Goal: Task Accomplishment & Management: Manage account settings

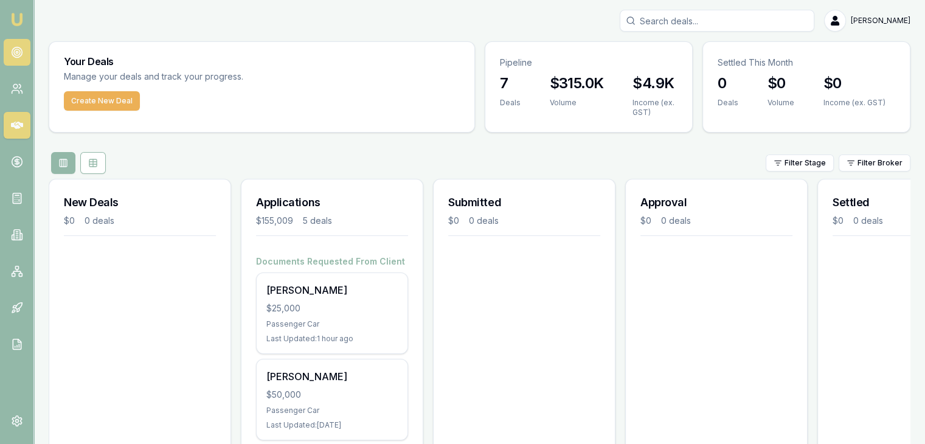
click at [19, 44] on link at bounding box center [17, 52] width 27 height 27
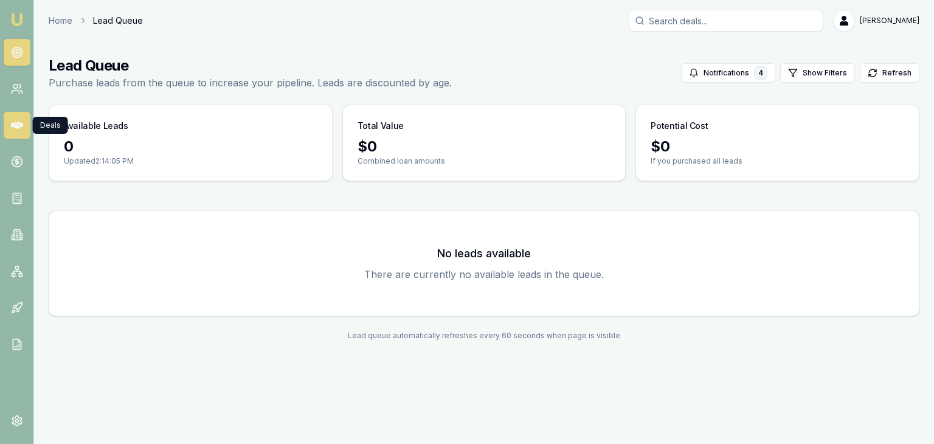
click at [16, 122] on icon at bounding box center [17, 125] width 12 height 12
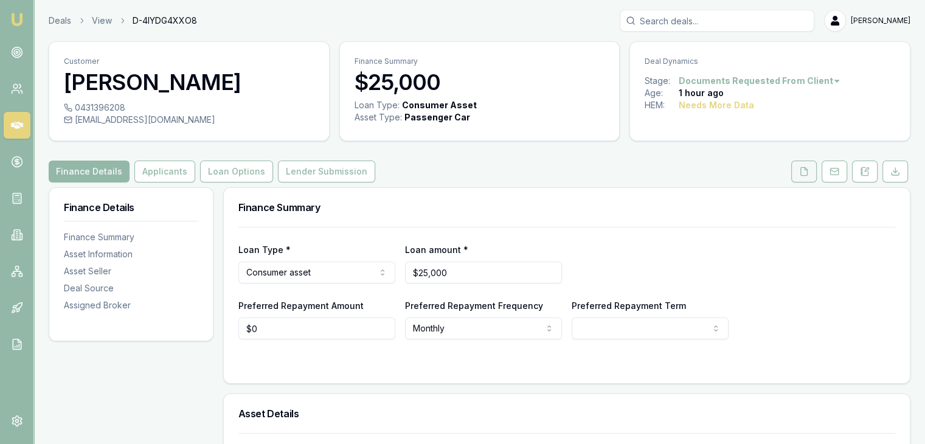
click at [804, 170] on icon at bounding box center [804, 172] width 10 height 10
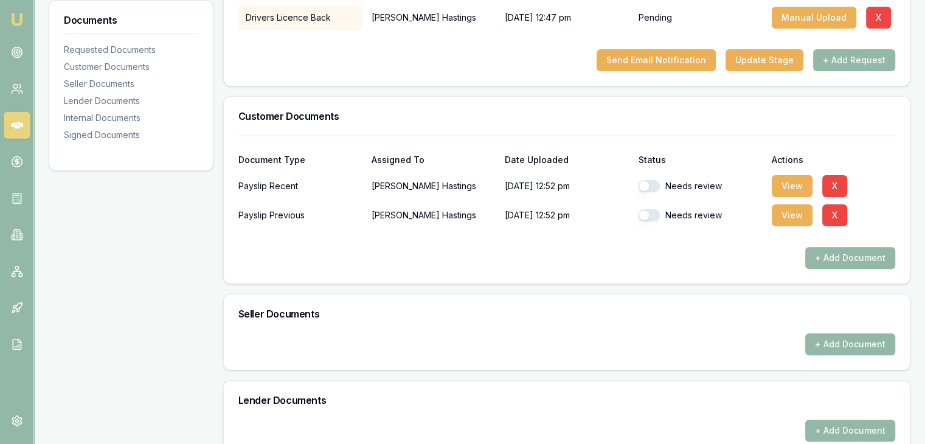
scroll to position [426, 0]
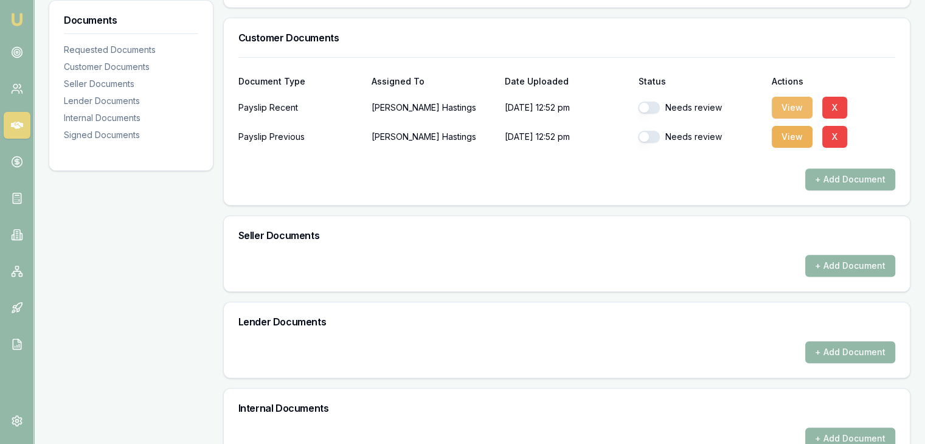
click at [787, 105] on button "View" at bounding box center [792, 108] width 41 height 22
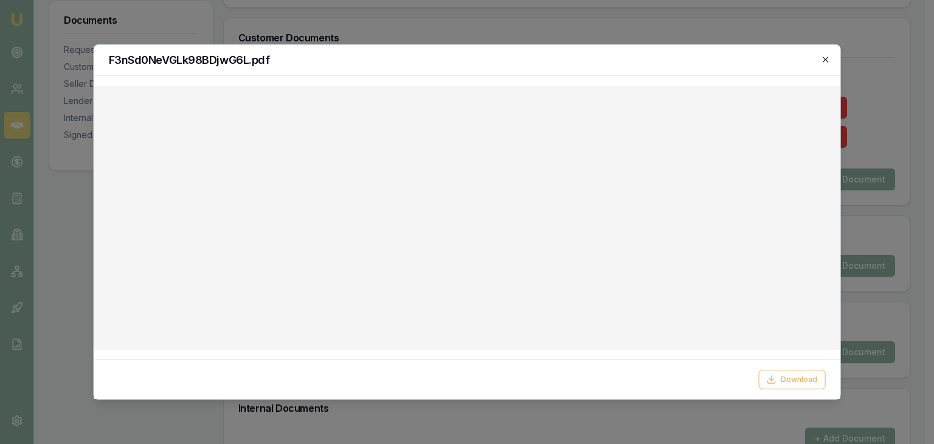
click at [824, 61] on icon "button" at bounding box center [825, 59] width 5 height 5
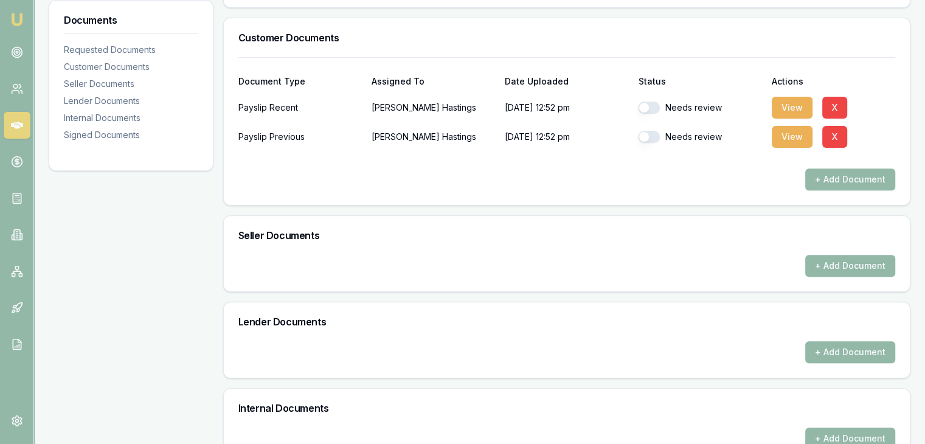
click at [656, 105] on button "button" at bounding box center [649, 108] width 22 height 12
checkbox input "false"
checkbox input "true"
click at [658, 103] on button "button" at bounding box center [649, 108] width 22 height 12
checkbox input "true"
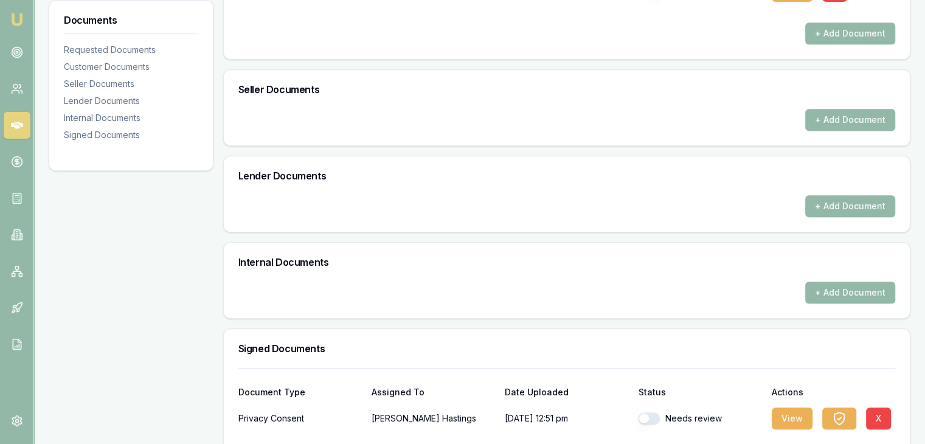
scroll to position [623, 0]
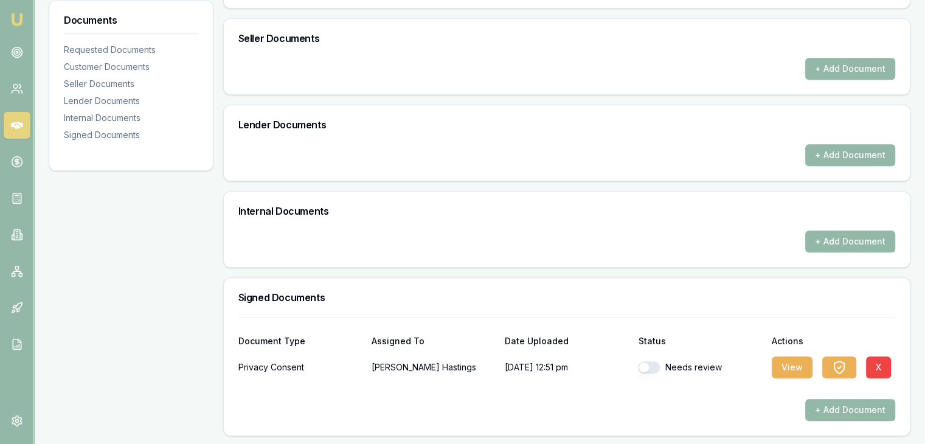
click at [657, 366] on button "button" at bounding box center [649, 367] width 22 height 12
checkbox input "true"
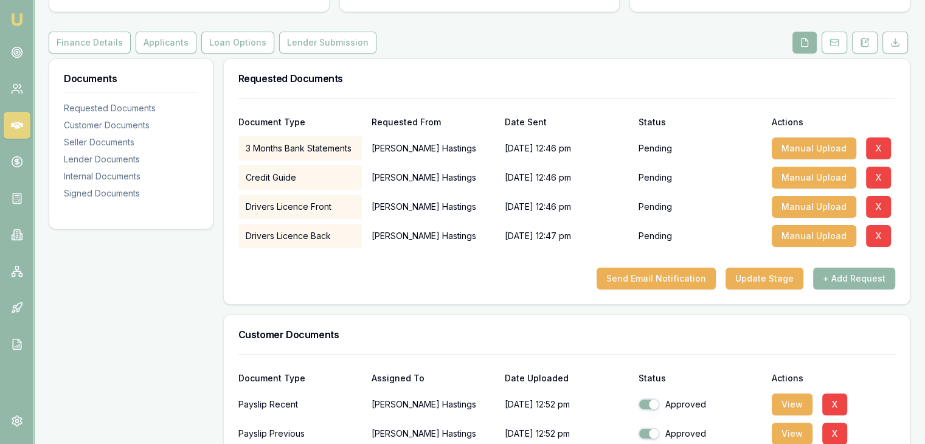
scroll to position [0, 0]
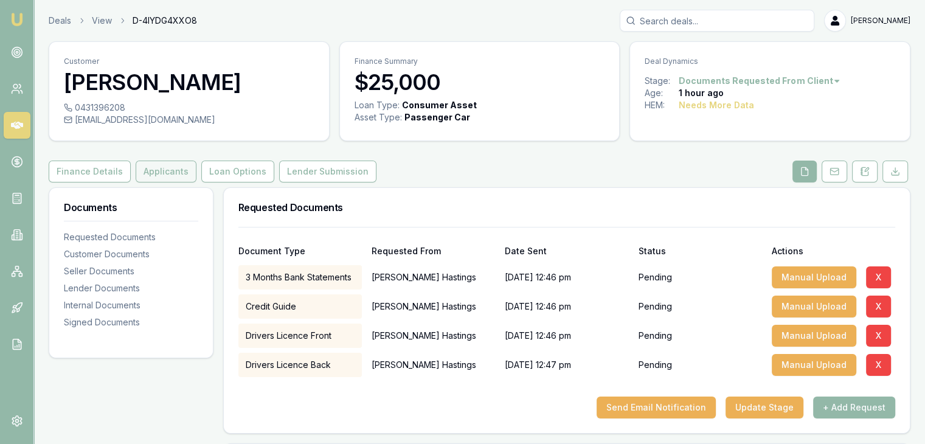
click at [151, 173] on button "Applicants" at bounding box center [166, 172] width 61 height 22
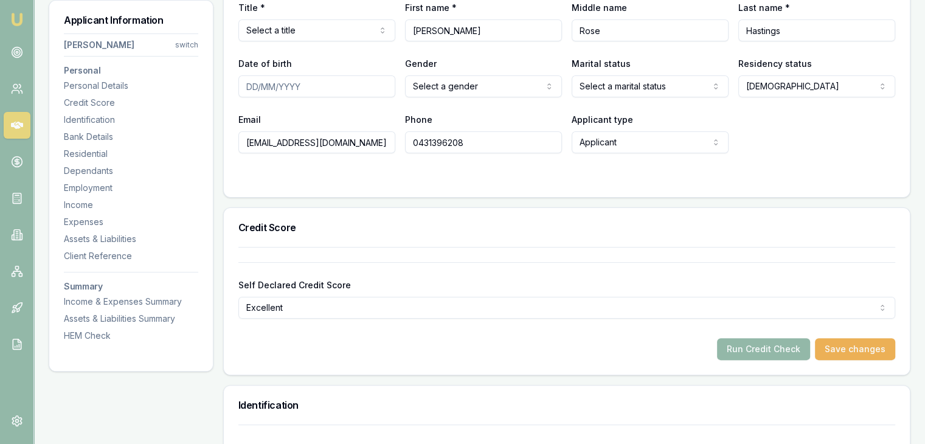
scroll to position [243, 0]
click at [748, 349] on button "Run Credit Check" at bounding box center [763, 348] width 93 height 22
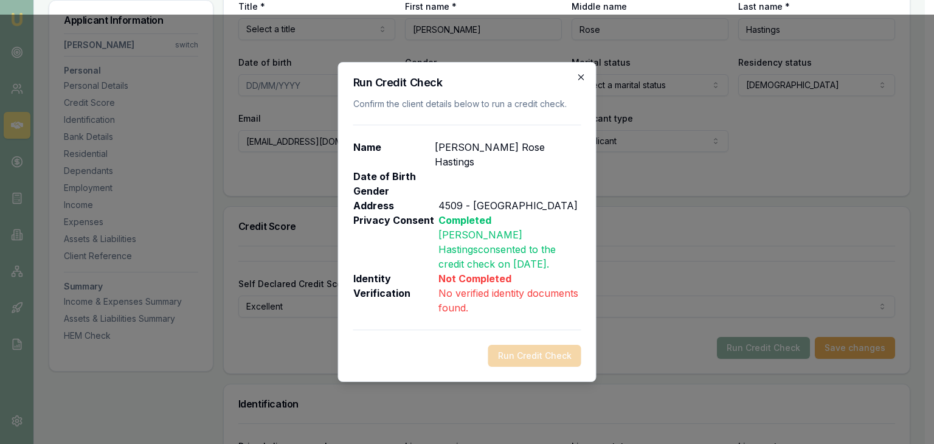
click at [583, 82] on icon "button" at bounding box center [582, 77] width 10 height 10
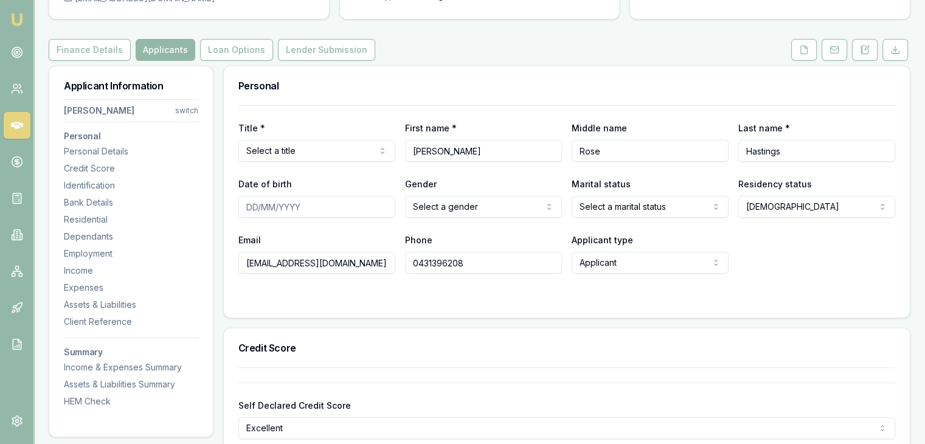
scroll to position [0, 0]
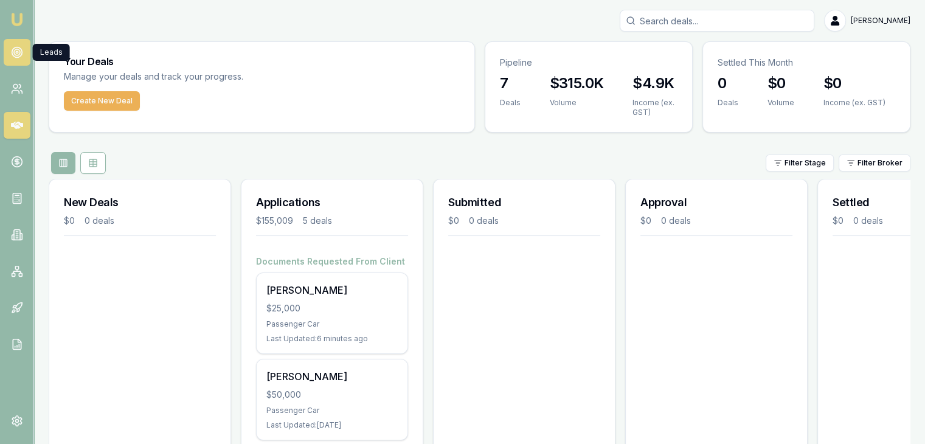
click at [15, 50] on icon at bounding box center [17, 52] width 12 height 12
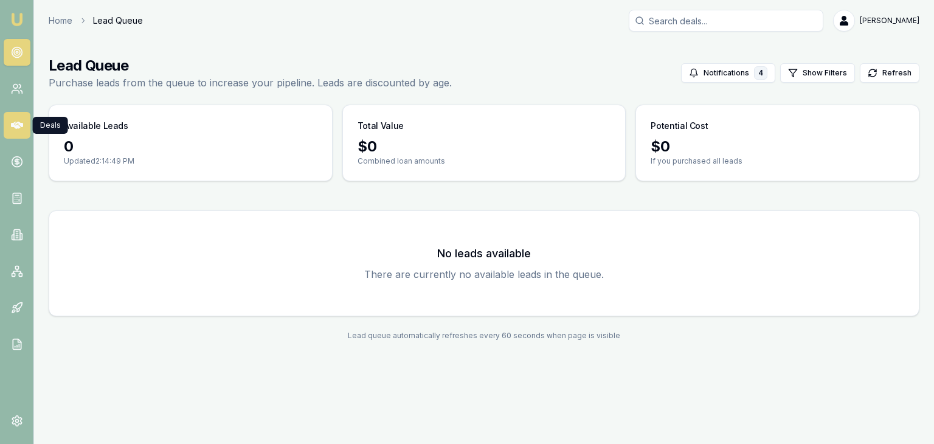
click at [13, 125] on icon at bounding box center [17, 125] width 12 height 7
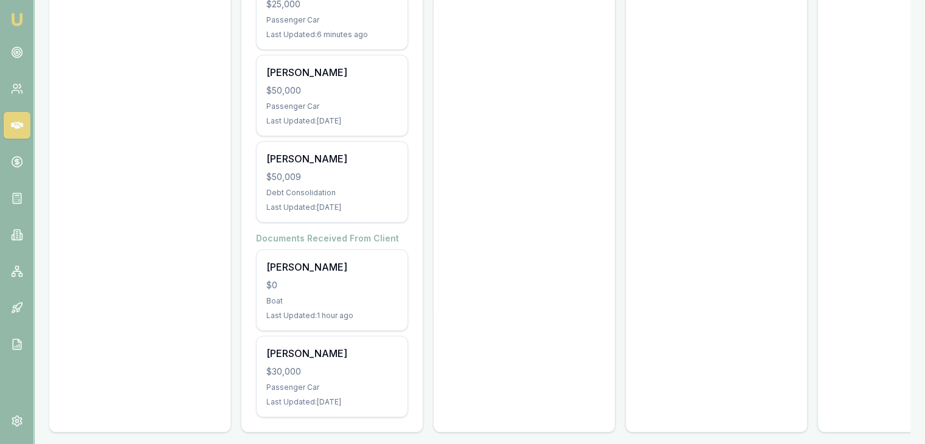
scroll to position [319, 0]
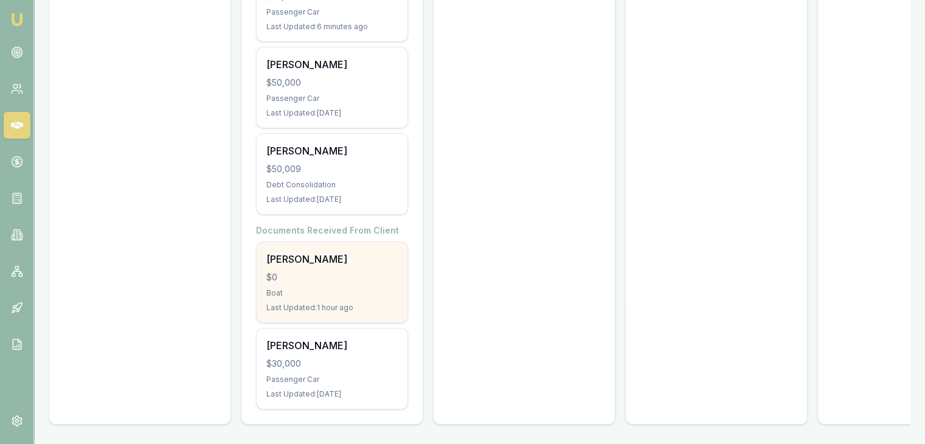
click at [336, 288] on div "Boat" at bounding box center [331, 293] width 131 height 10
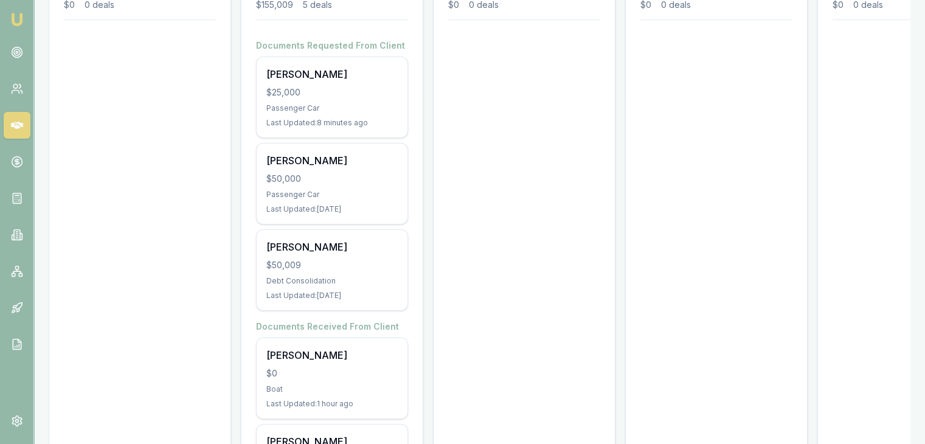
scroll to position [15, 0]
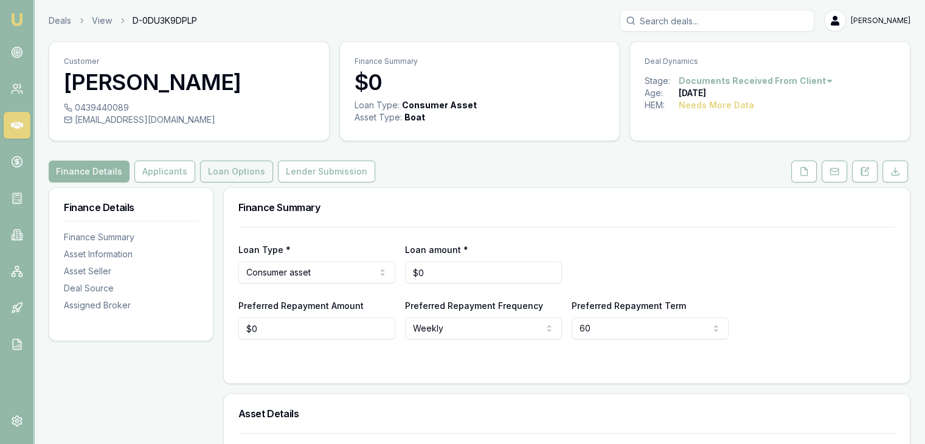
click at [235, 168] on button "Loan Options" at bounding box center [236, 172] width 73 height 22
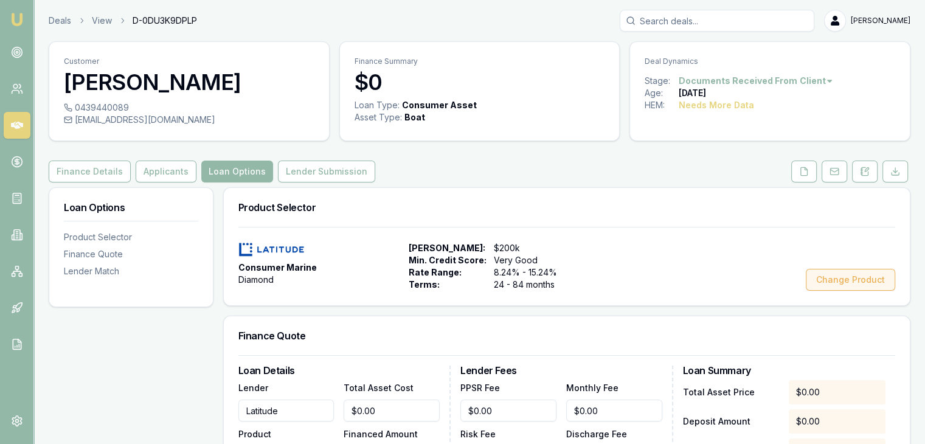
click at [839, 282] on button "Change Product" at bounding box center [850, 280] width 89 height 22
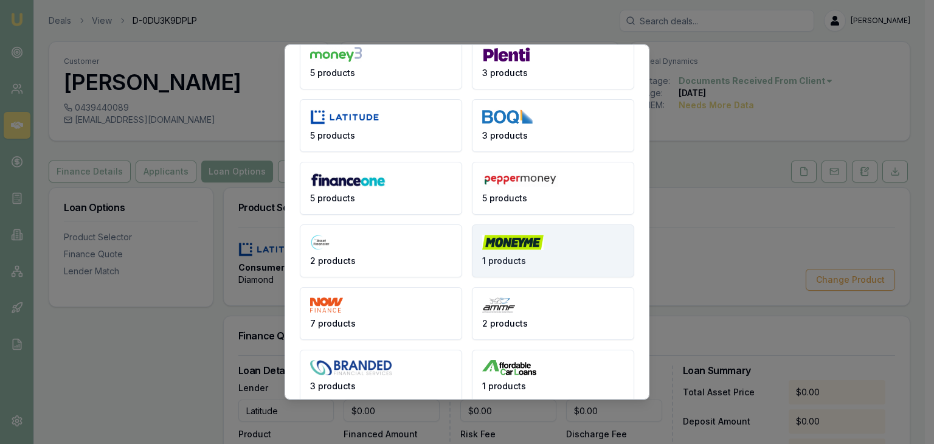
scroll to position [122, 0]
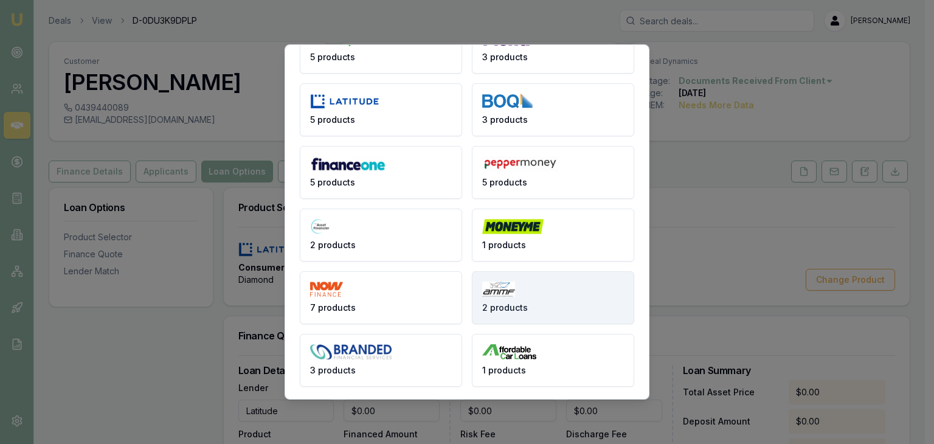
click at [539, 299] on button "2 products" at bounding box center [553, 297] width 162 height 53
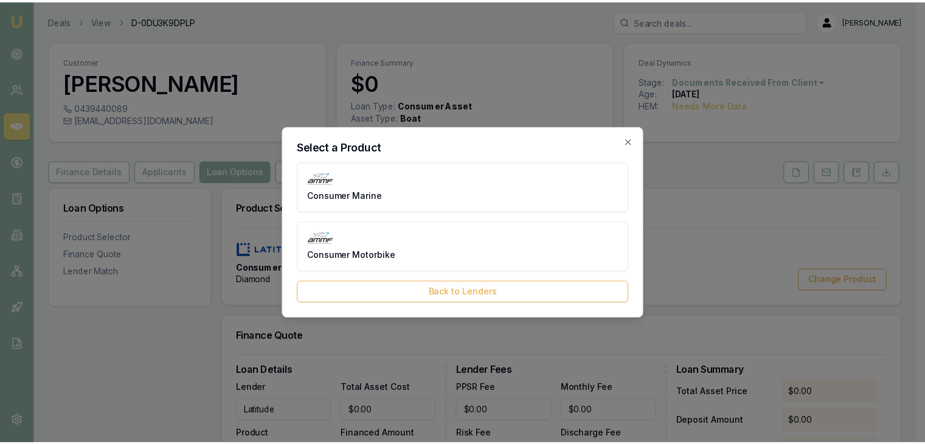
scroll to position [0, 0]
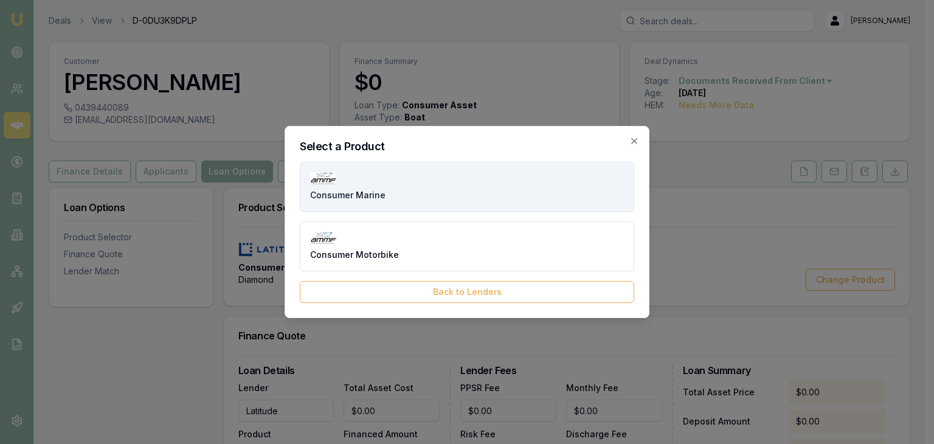
click at [463, 196] on button "Consumer Marine" at bounding box center [467, 187] width 335 height 50
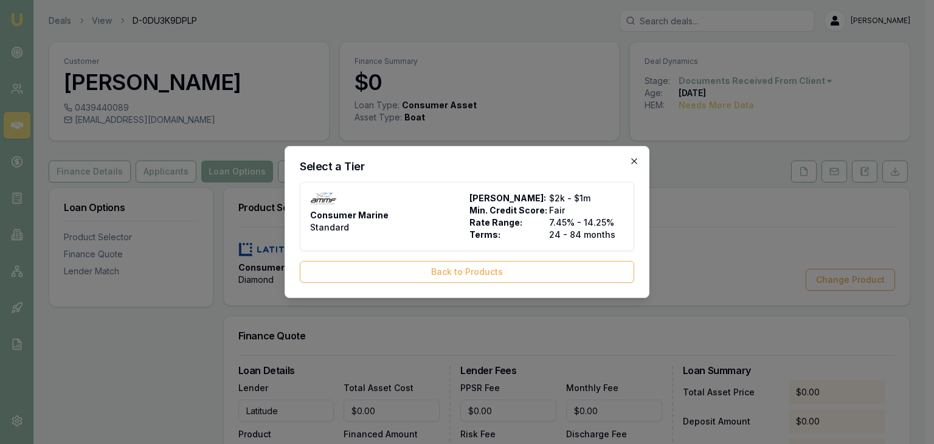
click at [633, 161] on icon "button" at bounding box center [635, 161] width 10 height 10
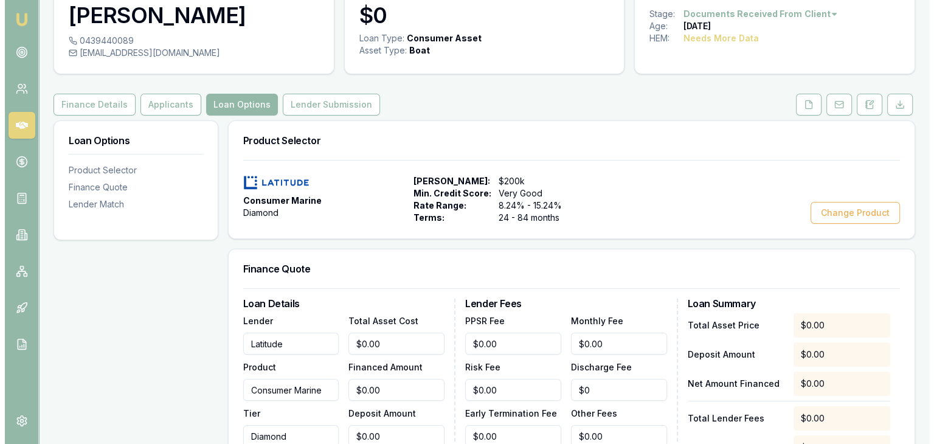
scroll to position [61, 0]
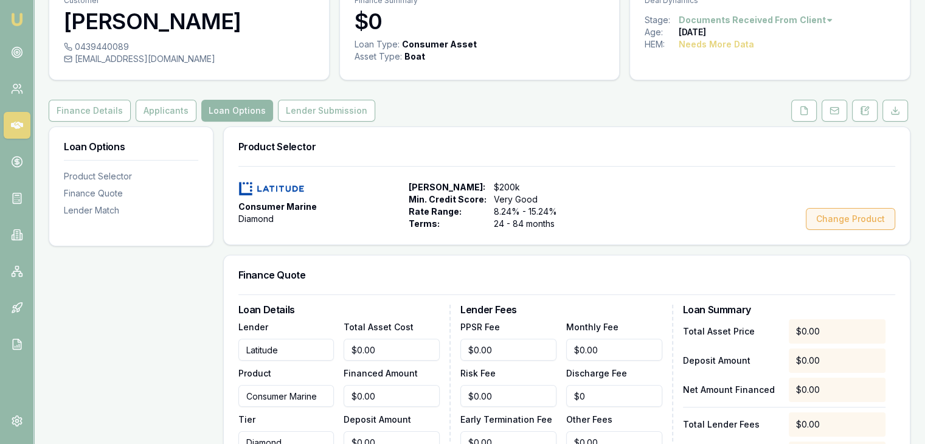
click at [855, 219] on button "Change Product" at bounding box center [850, 219] width 89 height 22
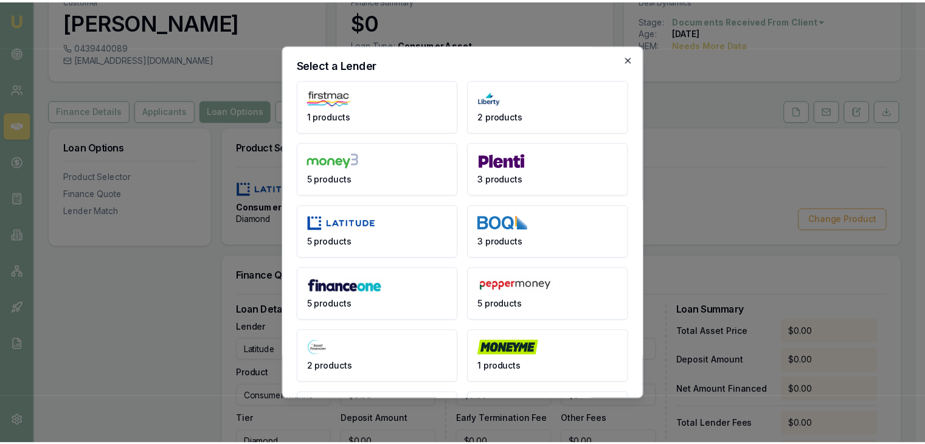
scroll to position [0, 0]
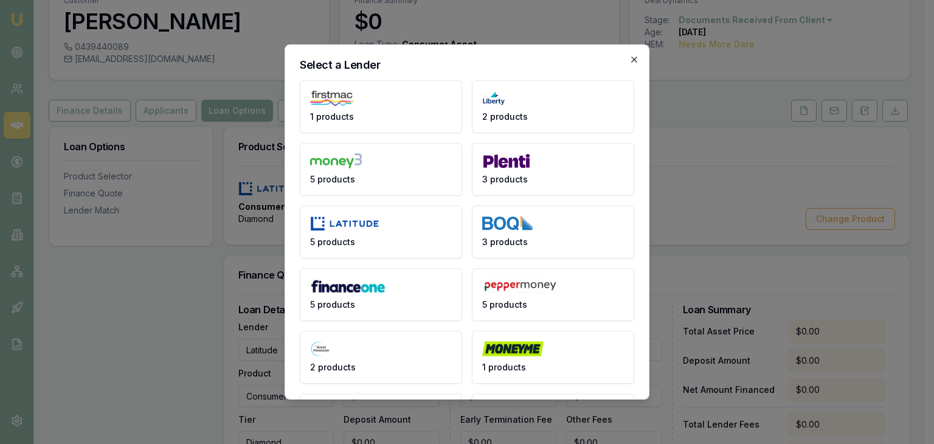
click at [631, 58] on icon "button" at bounding box center [633, 59] width 5 height 5
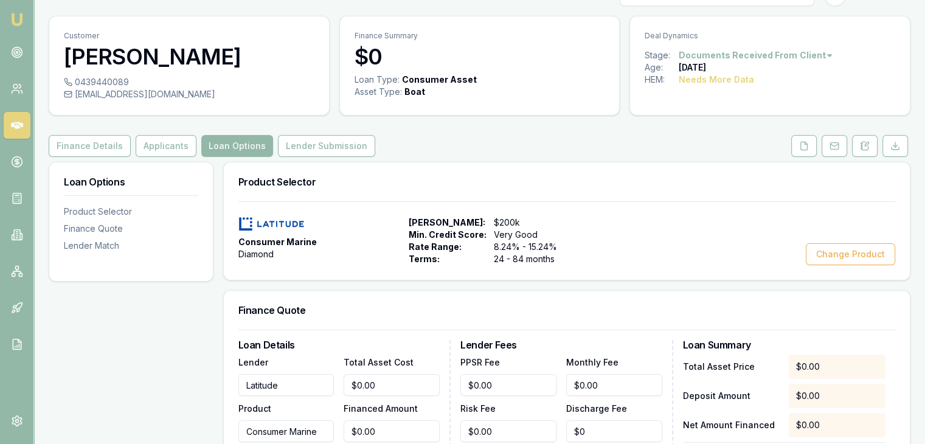
scroll to position [25, 0]
